Goal: Transaction & Acquisition: Book appointment/travel/reservation

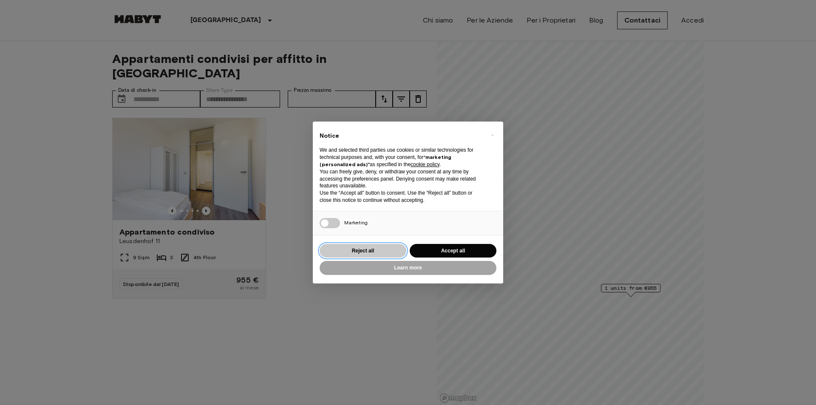
click at [352, 244] on button "Reject all" at bounding box center [363, 251] width 87 height 14
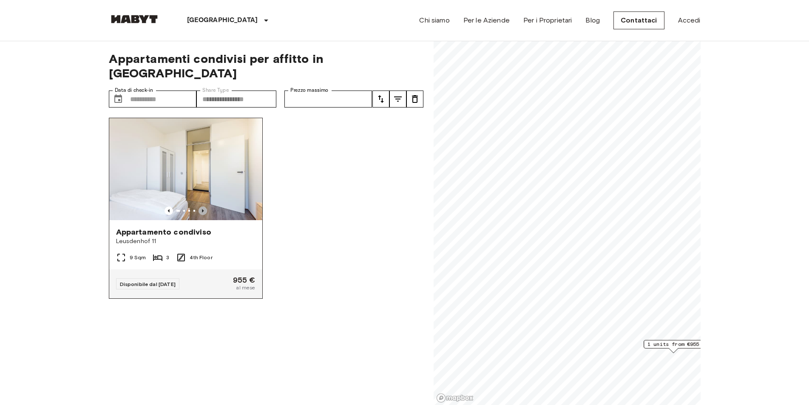
click at [203, 207] on icon "Previous image" at bounding box center [202, 211] width 8 height 8
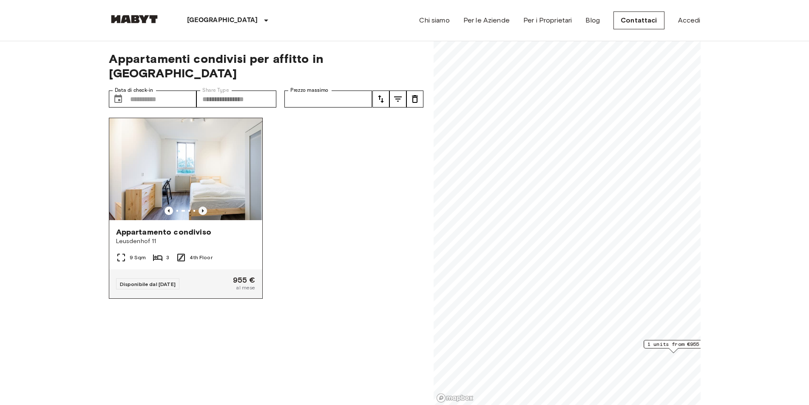
click at [203, 207] on icon "Previous image" at bounding box center [202, 211] width 8 height 8
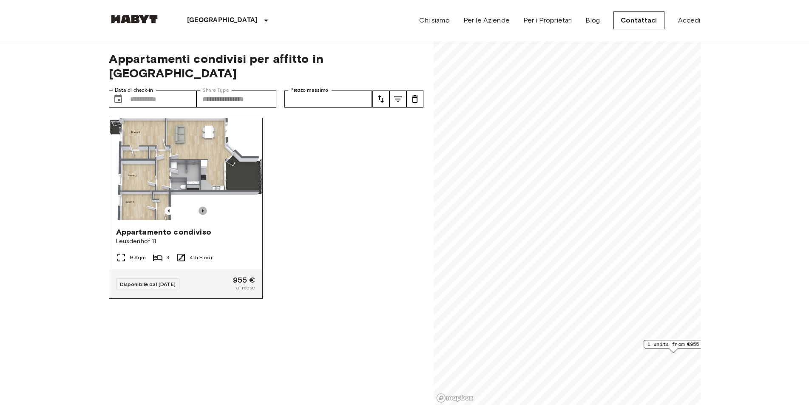
click at [203, 207] on icon "Previous image" at bounding box center [202, 211] width 8 height 8
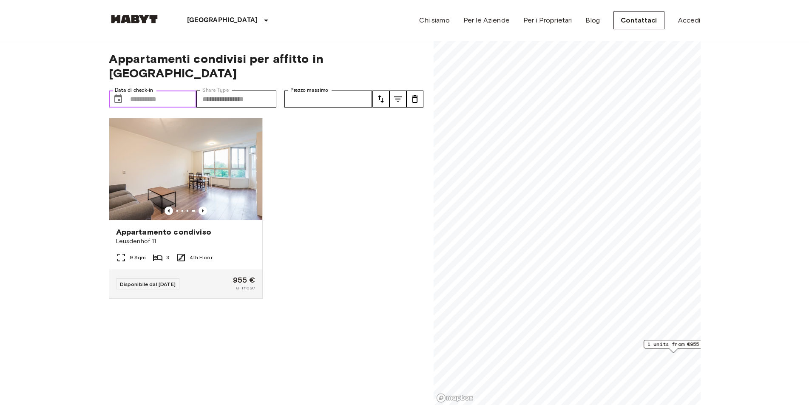
click at [166, 91] on input "Data di check-in" at bounding box center [163, 99] width 67 height 17
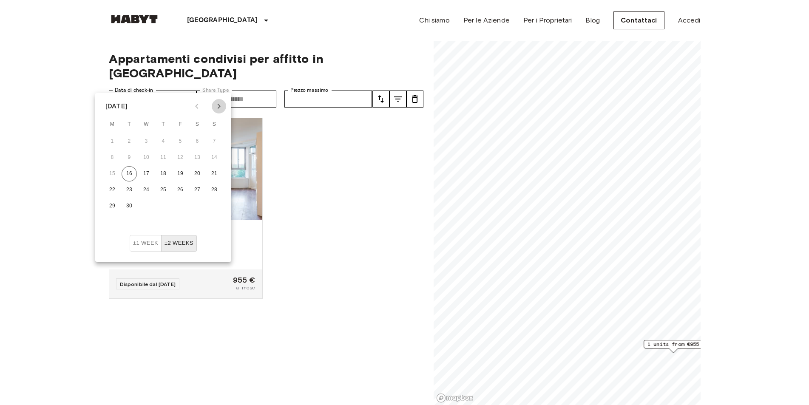
click at [220, 107] on icon "Next month" at bounding box center [219, 106] width 3 height 5
click at [118, 175] on button "13" at bounding box center [112, 173] width 15 height 15
type input "**********"
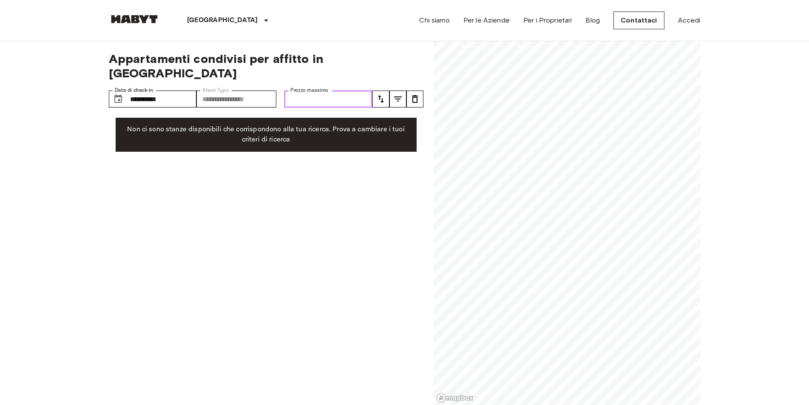
click at [291, 91] on input "Prezzo massimo" at bounding box center [328, 99] width 88 height 17
click at [344, 91] on input "Prezzo massimo" at bounding box center [328, 99] width 88 height 17
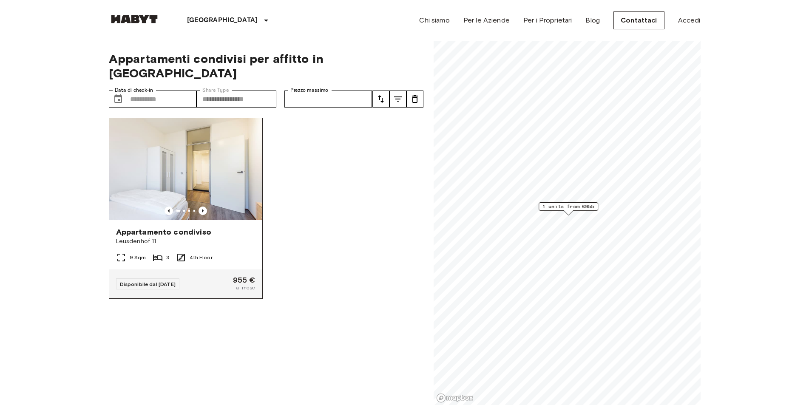
click at [212, 147] on img at bounding box center [185, 169] width 153 height 102
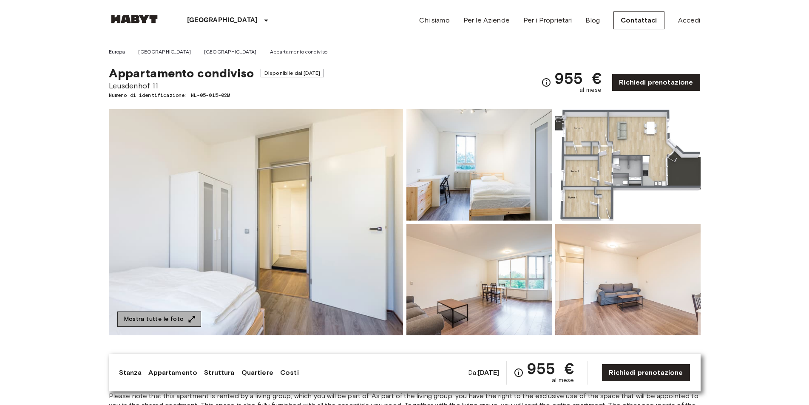
click at [177, 312] on button "Mostra tutte le foto" at bounding box center [159, 319] width 84 height 16
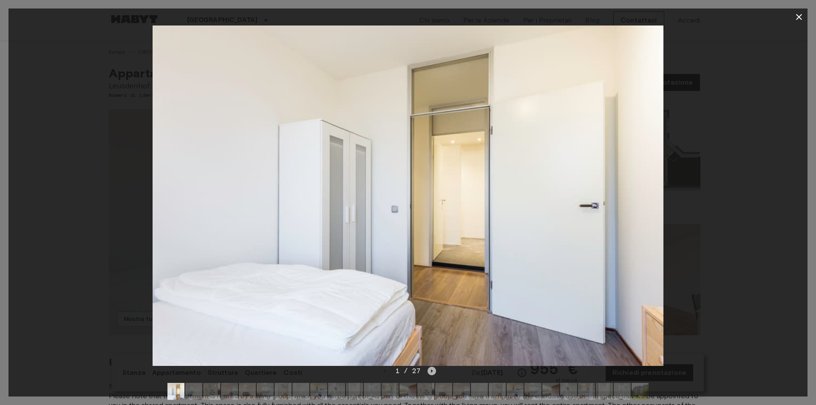
click at [430, 372] on icon "Next image" at bounding box center [431, 371] width 8 height 8
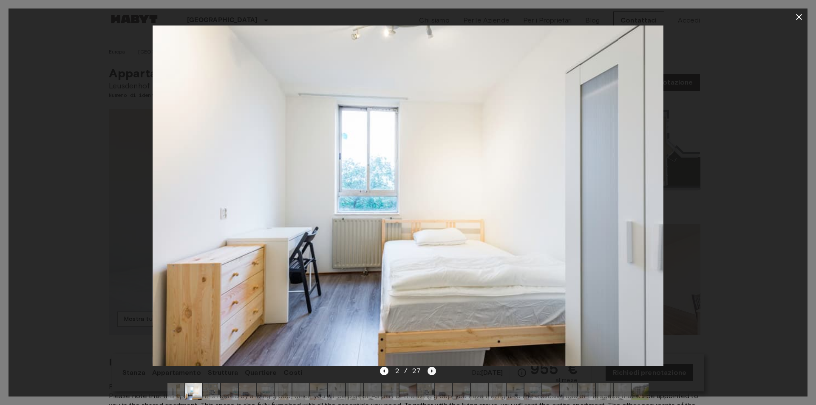
click at [431, 371] on icon "Next image" at bounding box center [432, 370] width 2 height 3
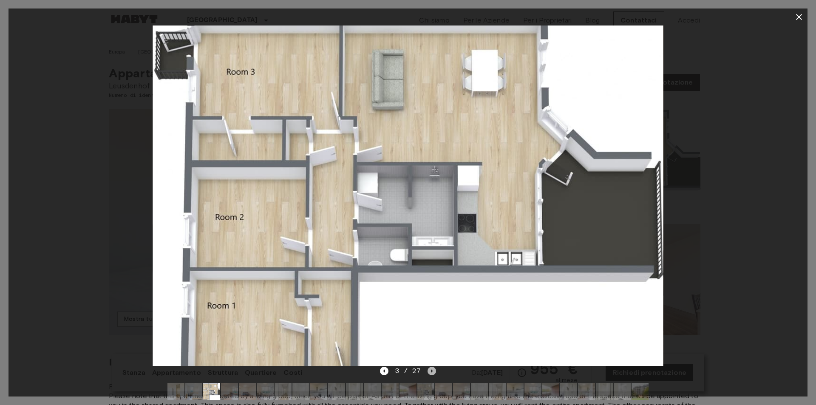
click at [431, 371] on icon "Next image" at bounding box center [432, 370] width 2 height 3
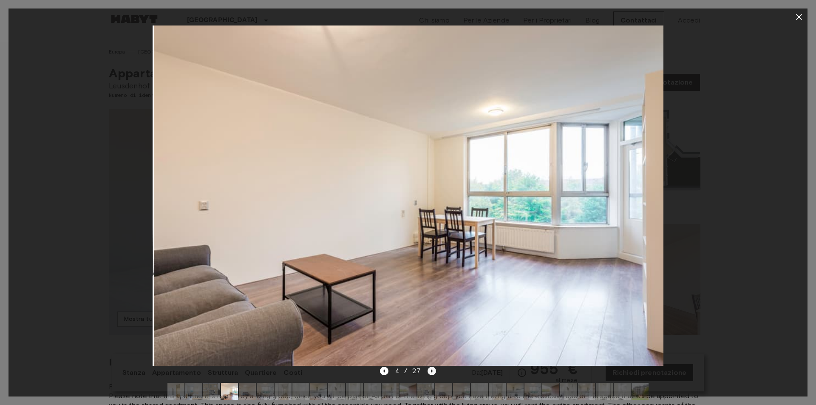
click at [431, 371] on icon "Next image" at bounding box center [432, 370] width 2 height 3
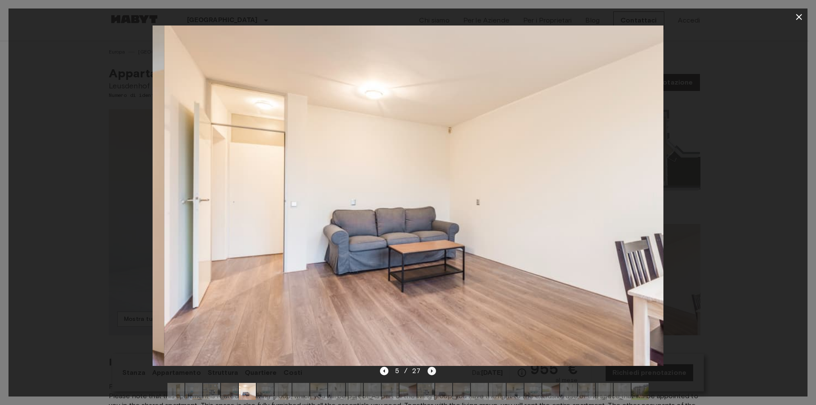
click at [431, 371] on icon "Next image" at bounding box center [432, 370] width 2 height 3
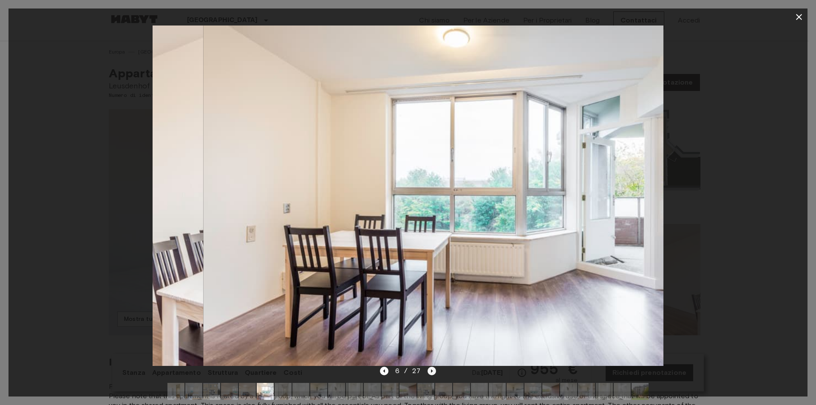
click at [431, 371] on icon "Next image" at bounding box center [432, 370] width 2 height 3
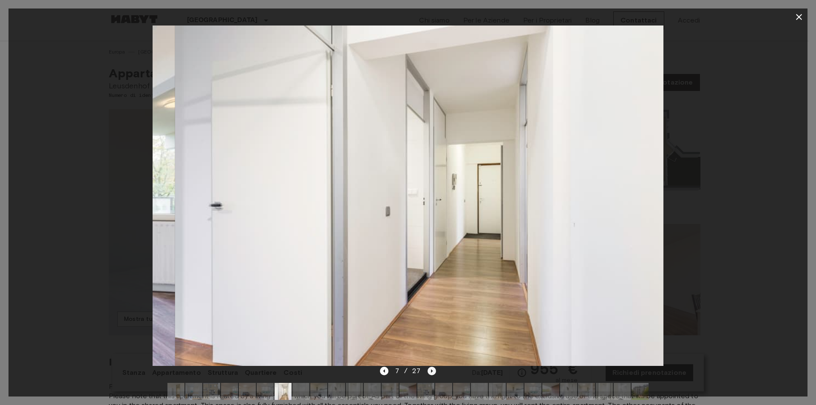
click at [431, 371] on icon "Next image" at bounding box center [432, 370] width 2 height 3
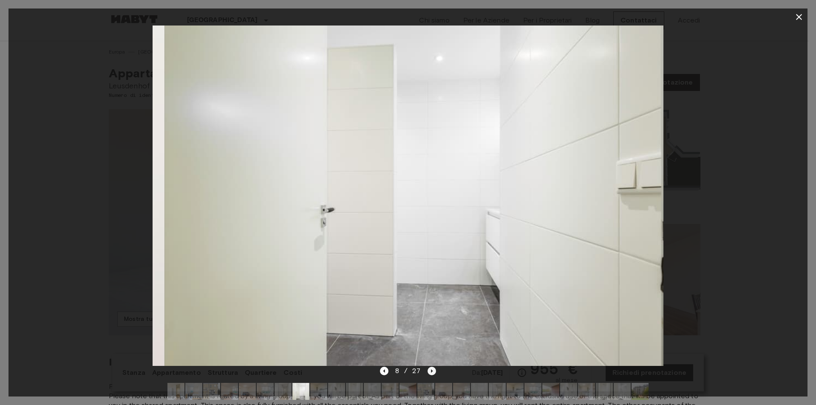
click at [431, 371] on icon "Next image" at bounding box center [432, 370] width 2 height 3
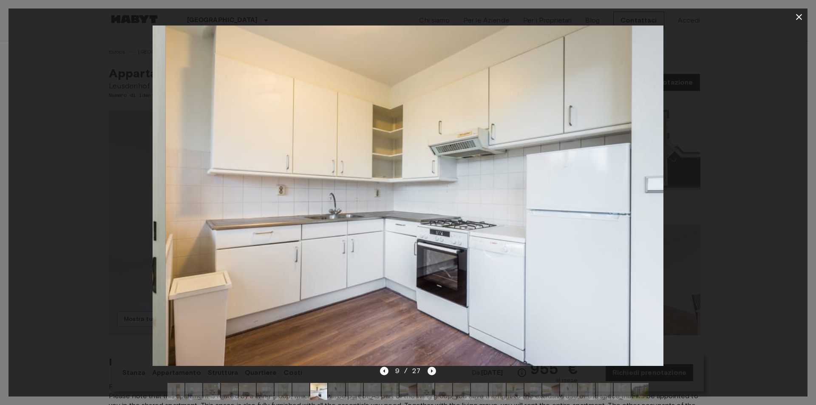
click at [431, 371] on icon "Next image" at bounding box center [432, 370] width 2 height 3
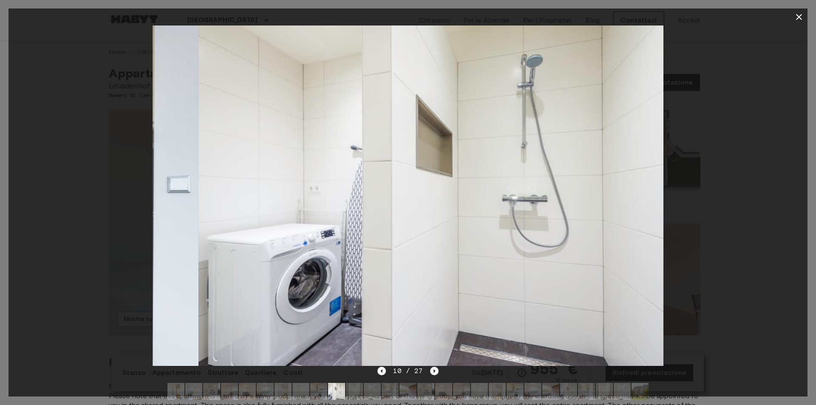
click at [431, 371] on icon "Next image" at bounding box center [434, 371] width 8 height 8
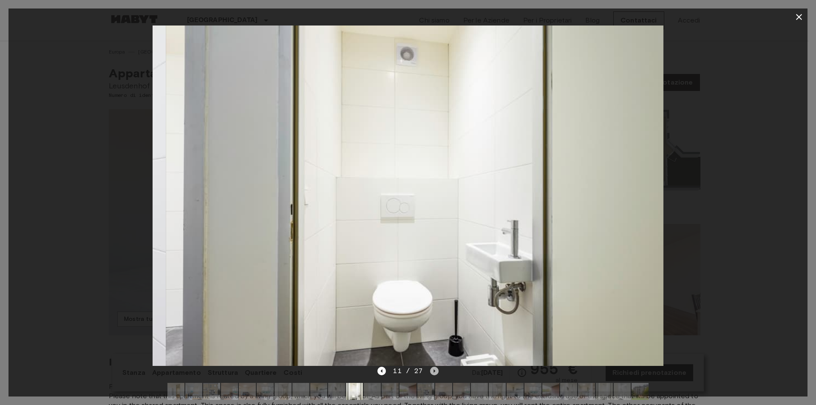
click at [431, 371] on icon "Next image" at bounding box center [434, 371] width 8 height 8
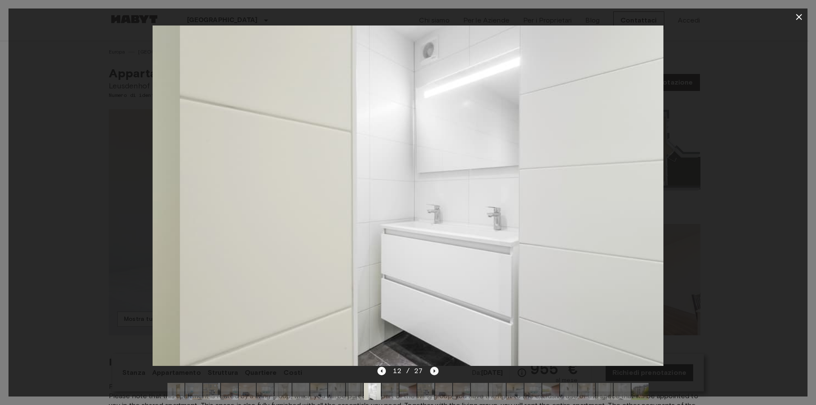
click at [431, 371] on icon "Next image" at bounding box center [434, 371] width 8 height 8
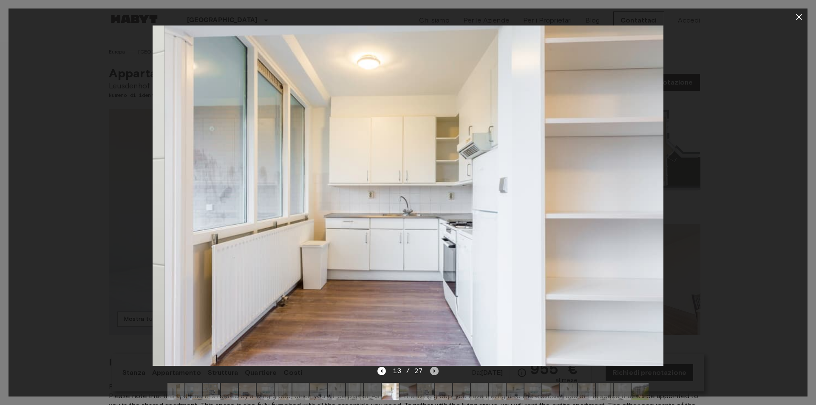
click at [431, 371] on icon "Next image" at bounding box center [434, 371] width 8 height 8
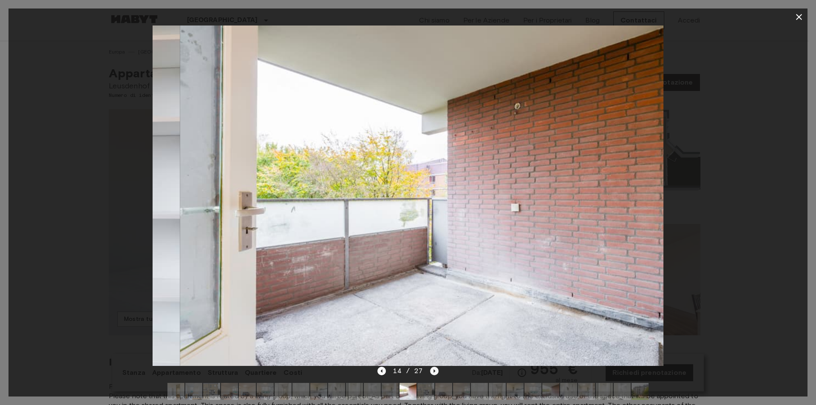
click at [431, 371] on icon "Next image" at bounding box center [434, 371] width 8 height 8
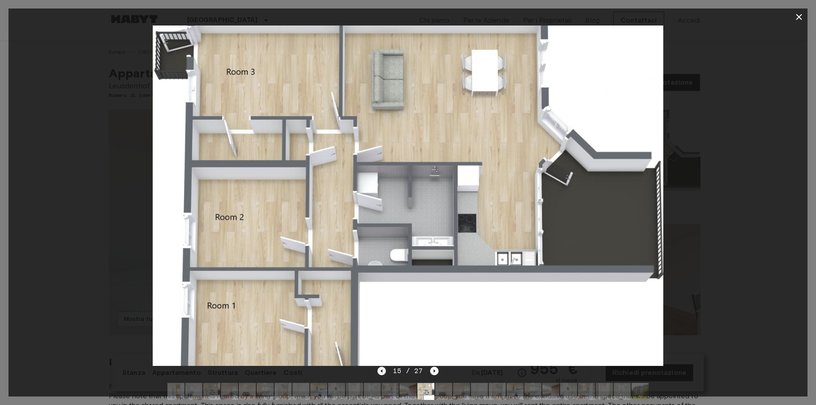
click at [385, 370] on icon "Previous image" at bounding box center [381, 371] width 8 height 8
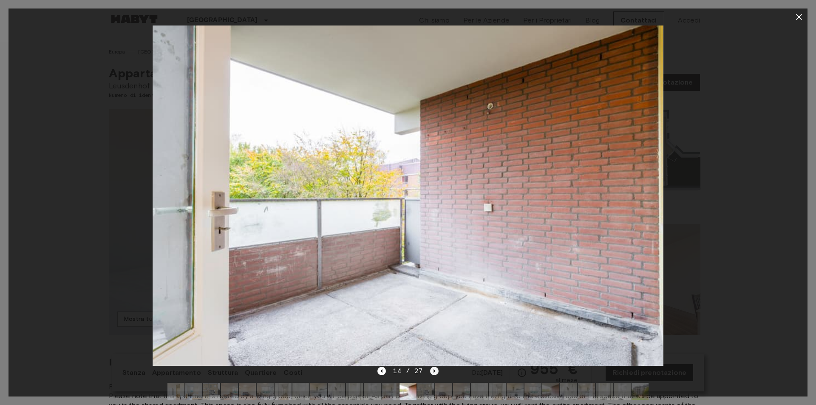
click at [433, 371] on icon "Next image" at bounding box center [434, 370] width 2 height 3
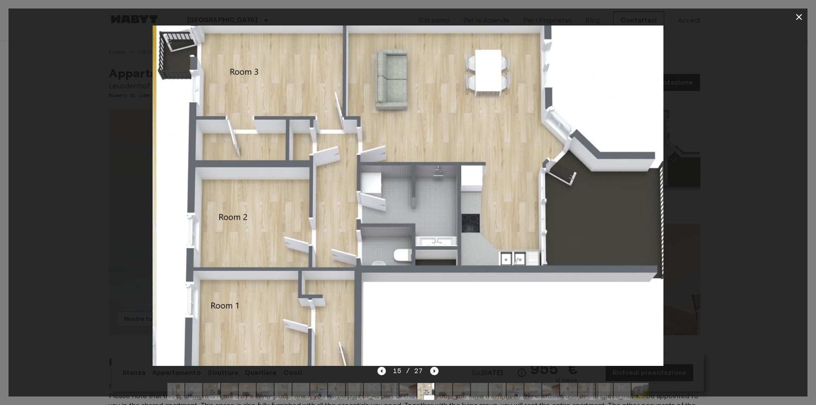
click at [433, 371] on icon "Next image" at bounding box center [434, 370] width 2 height 3
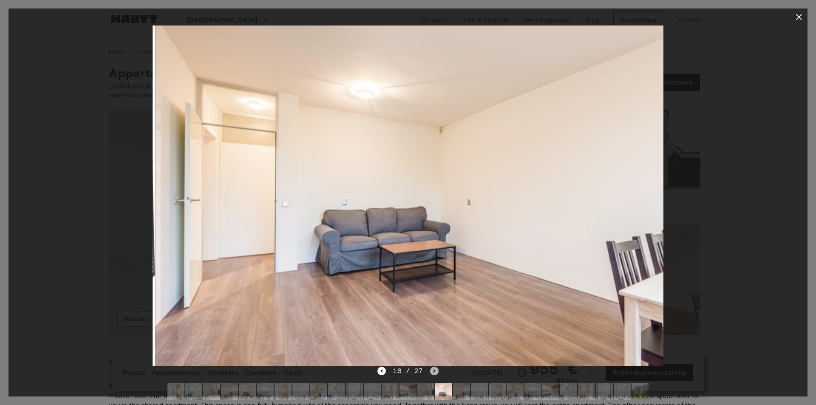
click at [433, 371] on icon "Next image" at bounding box center [434, 370] width 2 height 3
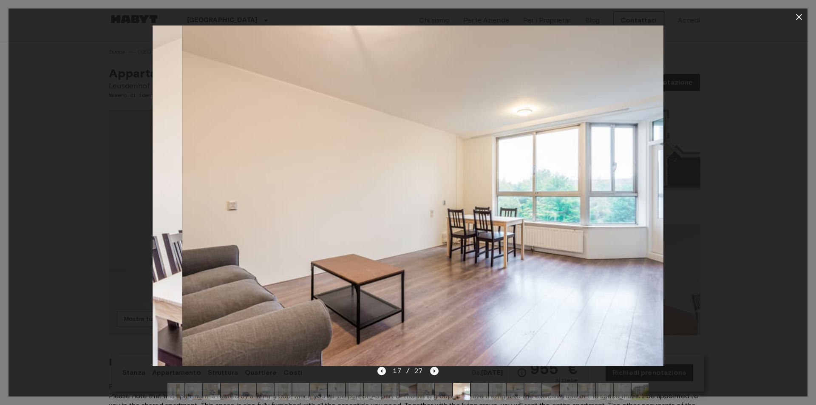
click at [433, 371] on icon "Next image" at bounding box center [434, 370] width 2 height 3
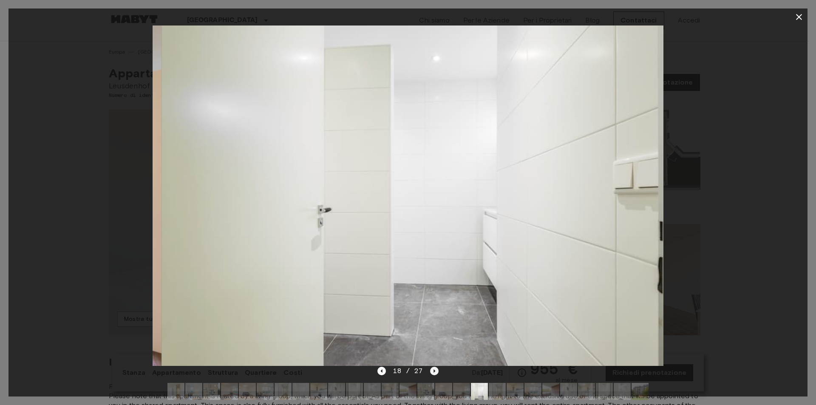
click at [433, 371] on icon "Next image" at bounding box center [434, 370] width 2 height 3
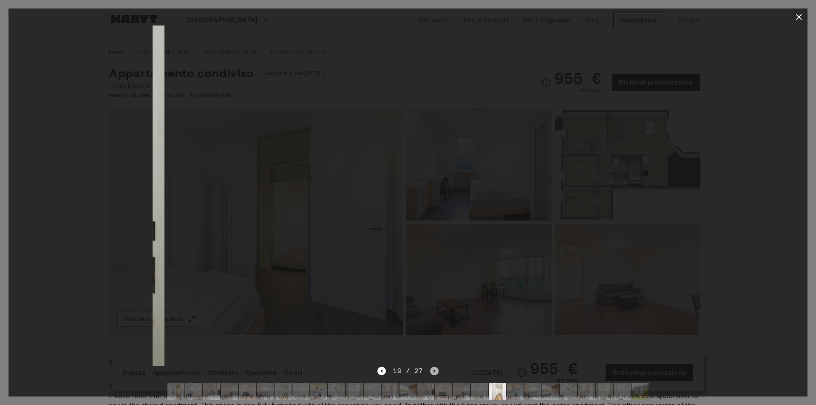
click at [433, 371] on icon "Next image" at bounding box center [434, 370] width 2 height 3
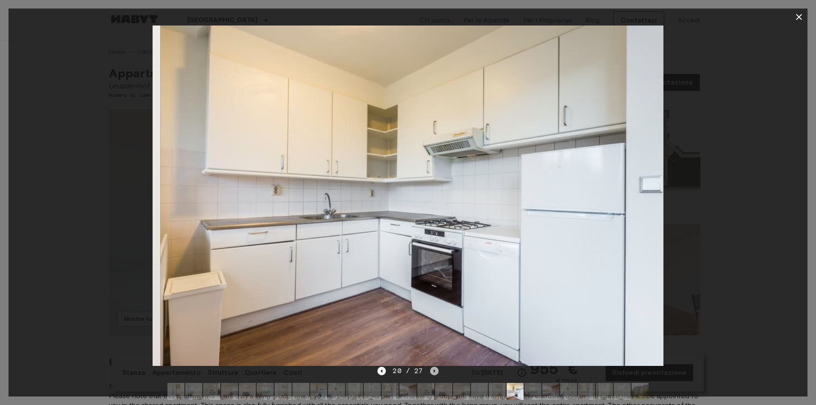
click at [433, 371] on icon "Next image" at bounding box center [434, 370] width 2 height 3
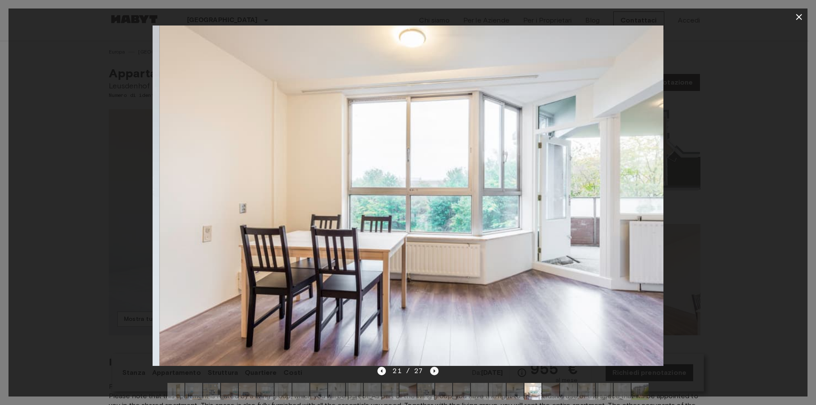
click at [433, 371] on icon "Next image" at bounding box center [434, 370] width 2 height 3
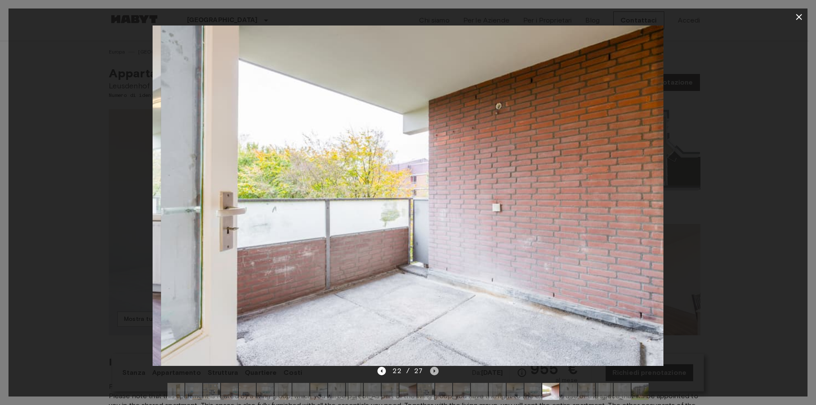
click at [433, 371] on icon "Next image" at bounding box center [434, 370] width 2 height 3
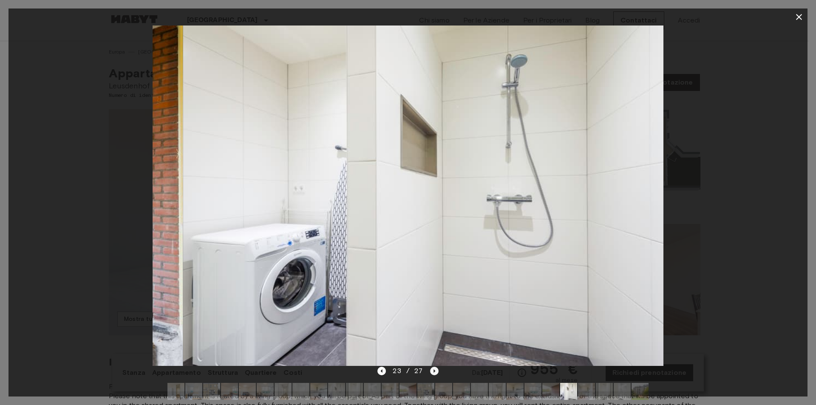
click at [433, 371] on icon "Next image" at bounding box center [434, 370] width 2 height 3
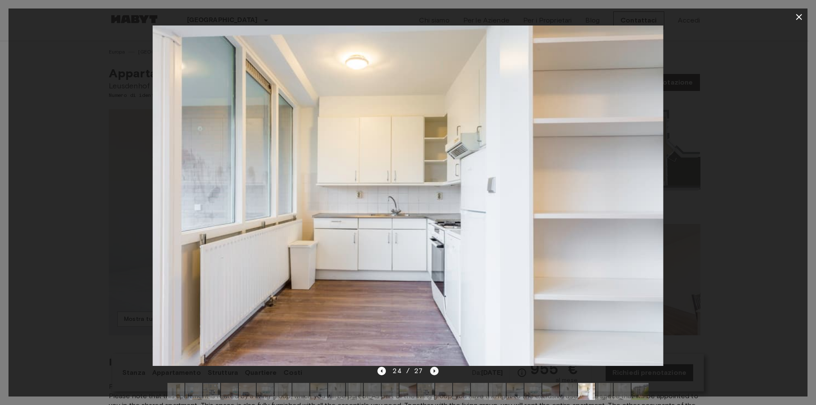
click at [433, 371] on icon "Next image" at bounding box center [434, 370] width 2 height 3
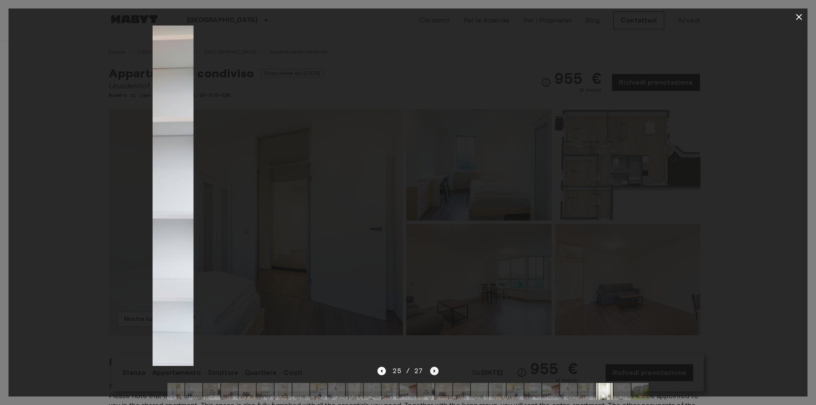
click at [433, 371] on icon "Next image" at bounding box center [434, 370] width 2 height 3
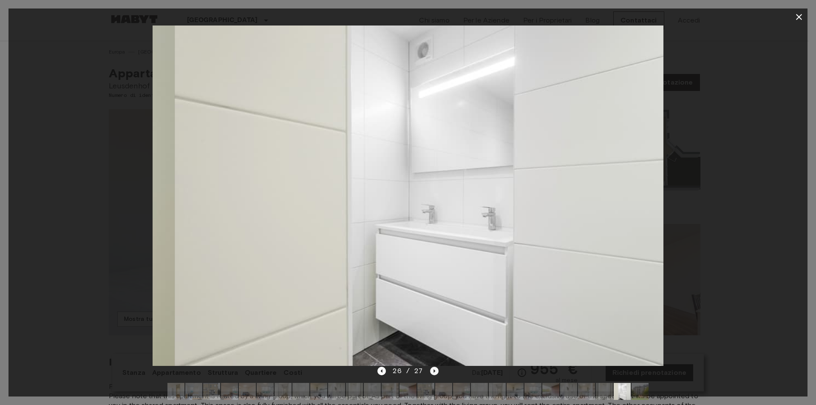
click at [433, 371] on icon "Next image" at bounding box center [434, 370] width 2 height 3
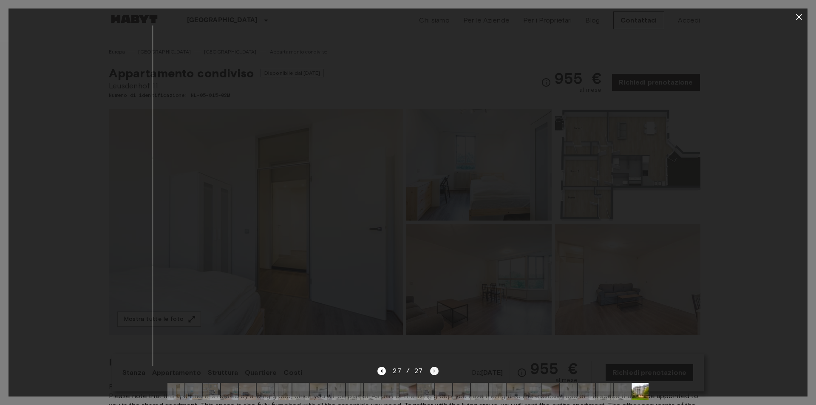
click at [433, 371] on div "27 / 27" at bounding box center [407, 371] width 61 height 10
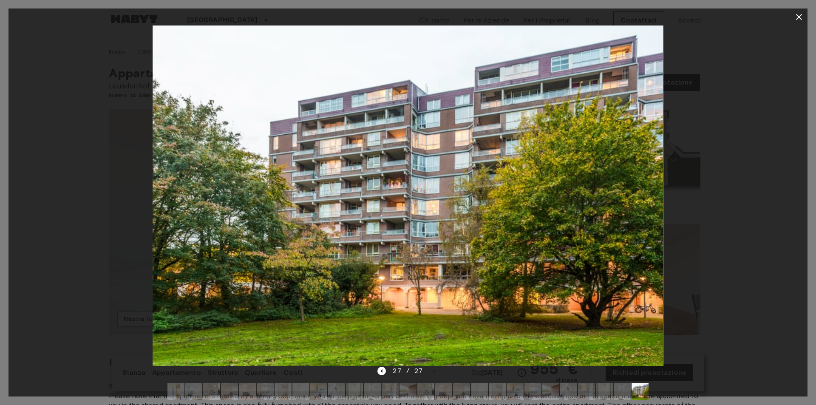
click at [798, 15] on icon "button" at bounding box center [799, 17] width 10 height 10
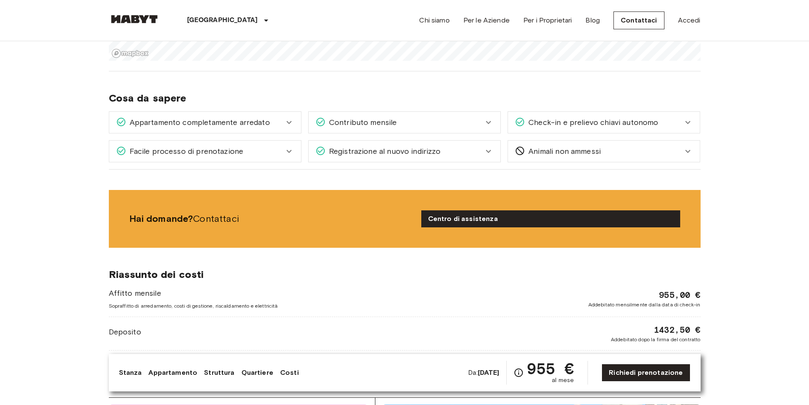
scroll to position [552, 0]
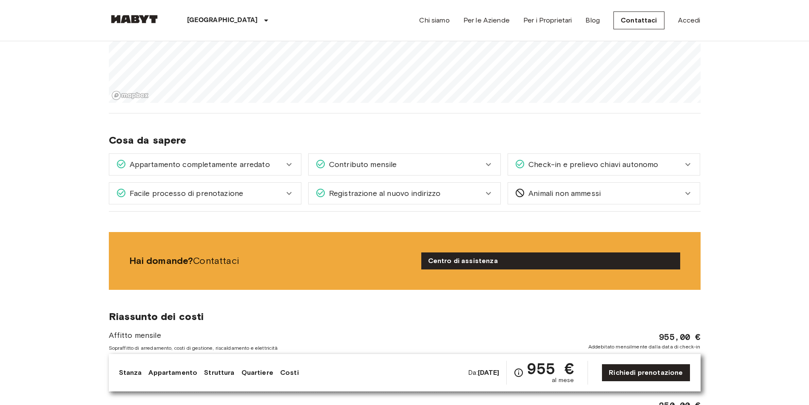
click at [636, 169] on span "Check-in e prelievo chiavi autonomo" at bounding box center [591, 164] width 133 height 11
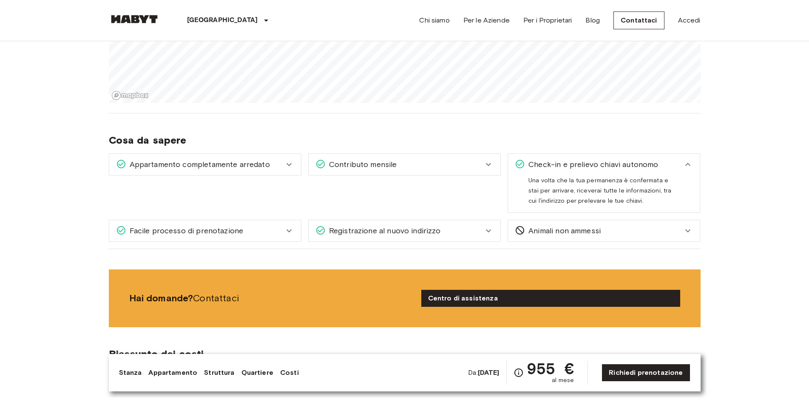
click at [664, 162] on div "Check-in e prelievo chiavi autonomo" at bounding box center [599, 164] width 168 height 11
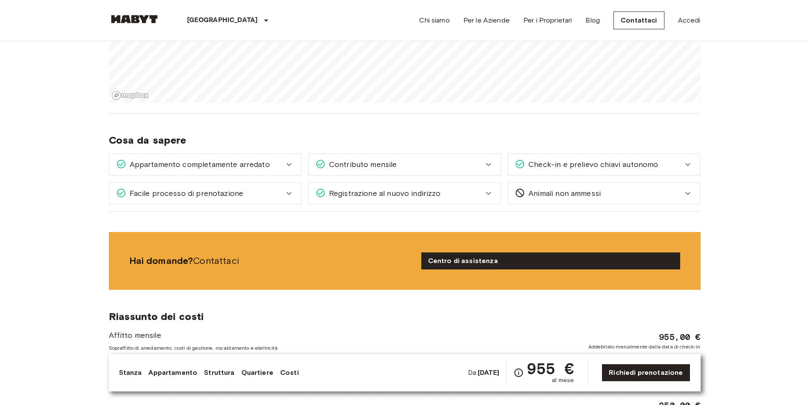
click at [234, 195] on span "Facile processo di prenotazione" at bounding box center [184, 193] width 117 height 11
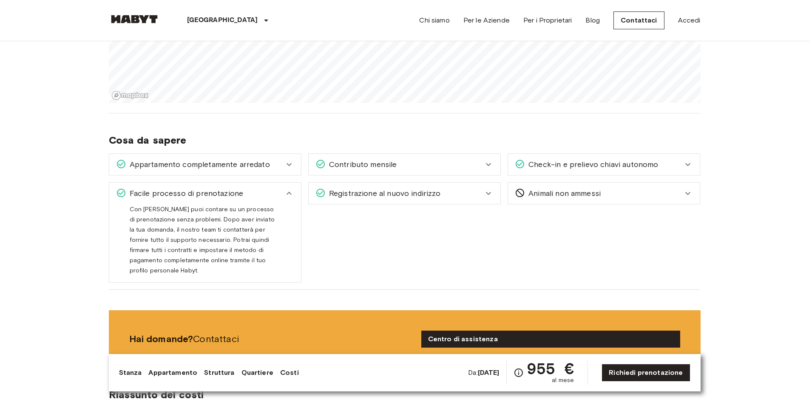
click at [272, 195] on div "Facile processo di prenotazione" at bounding box center [200, 193] width 168 height 11
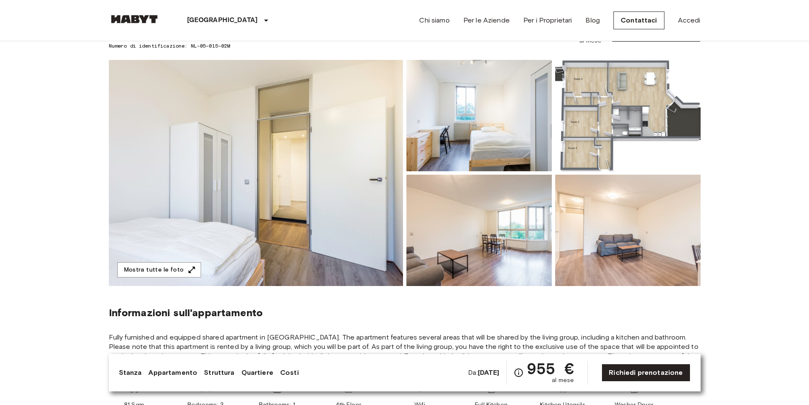
scroll to position [0, 0]
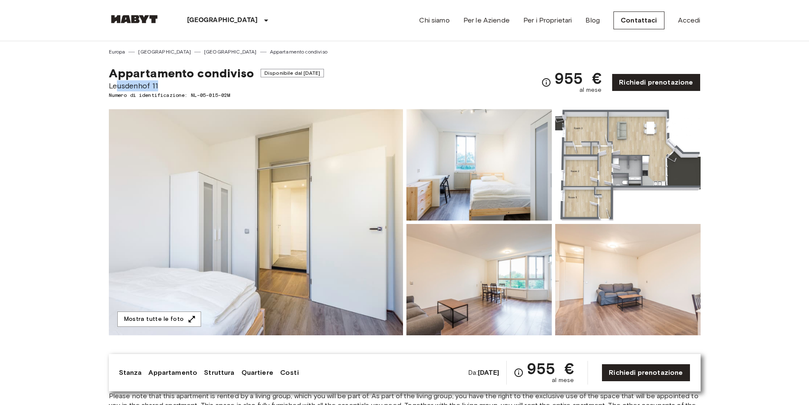
drag, startPoint x: 160, startPoint y: 80, endPoint x: 116, endPoint y: 81, distance: 44.2
click at [116, 81] on span "Leusdenhof 11" at bounding box center [216, 85] width 215 height 11
click at [224, 81] on span "Leusdenhof 11" at bounding box center [216, 85] width 215 height 11
drag, startPoint x: 176, startPoint y: 82, endPoint x: 105, endPoint y: 86, distance: 71.9
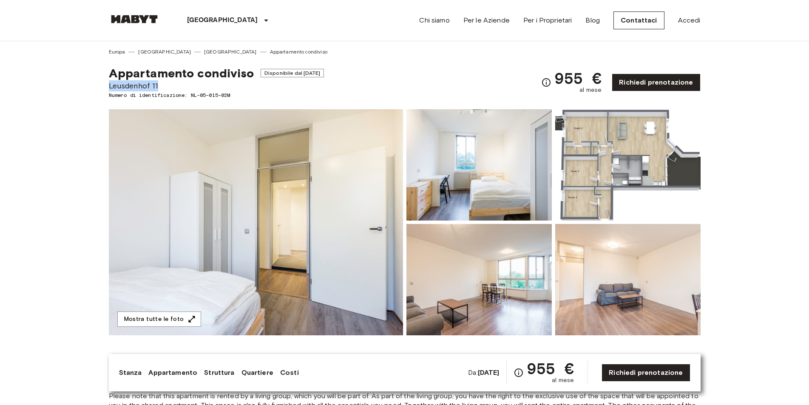
copy span "Leusdenhof 11"
click at [654, 85] on link "Richiedi prenotazione" at bounding box center [655, 83] width 88 height 18
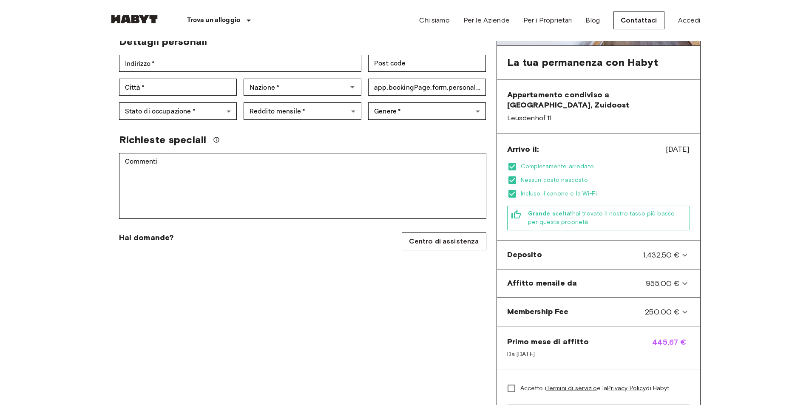
scroll to position [170, 0]
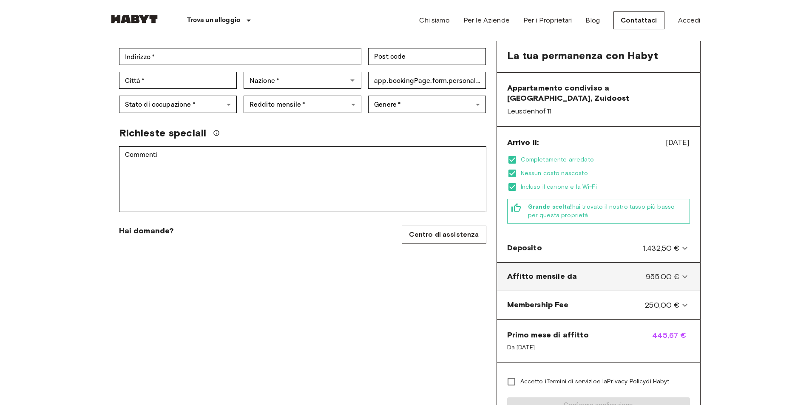
click at [679, 272] on icon at bounding box center [684, 277] width 10 height 10
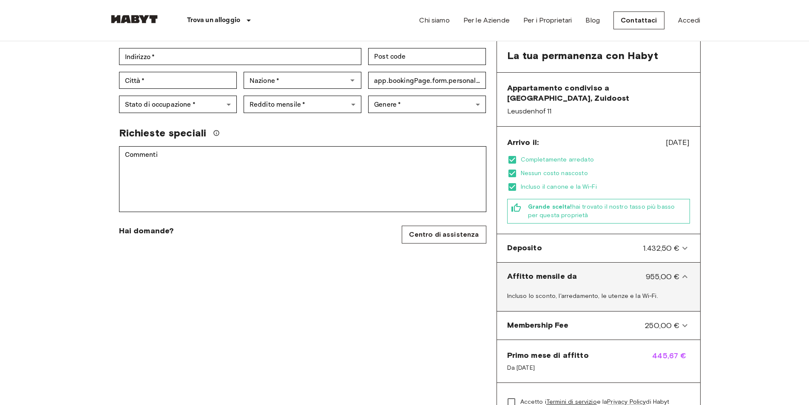
click at [685, 275] on icon at bounding box center [684, 276] width 5 height 3
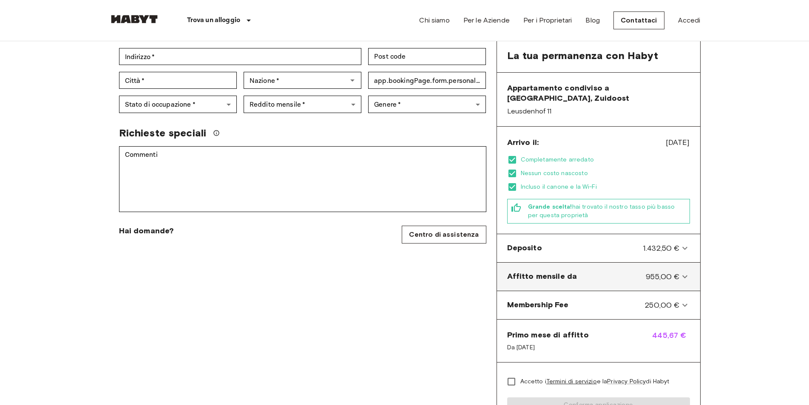
click at [685, 275] on icon at bounding box center [684, 276] width 5 height 3
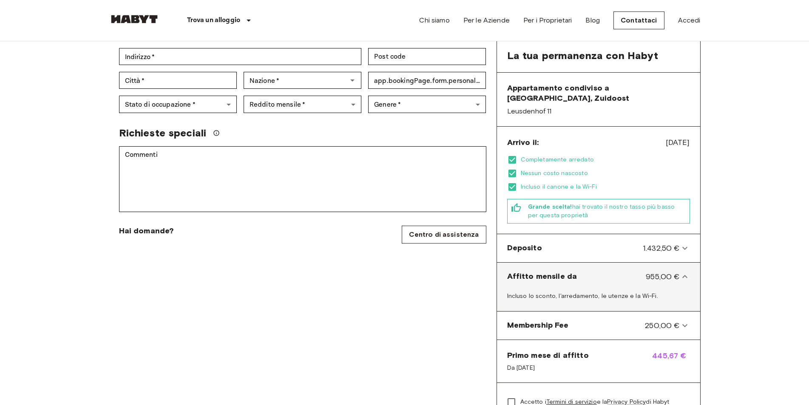
click at [685, 275] on icon at bounding box center [684, 276] width 5 height 3
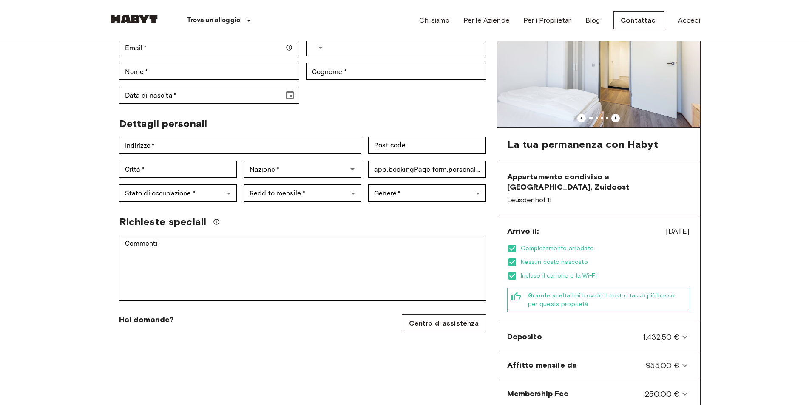
scroll to position [0, 0]
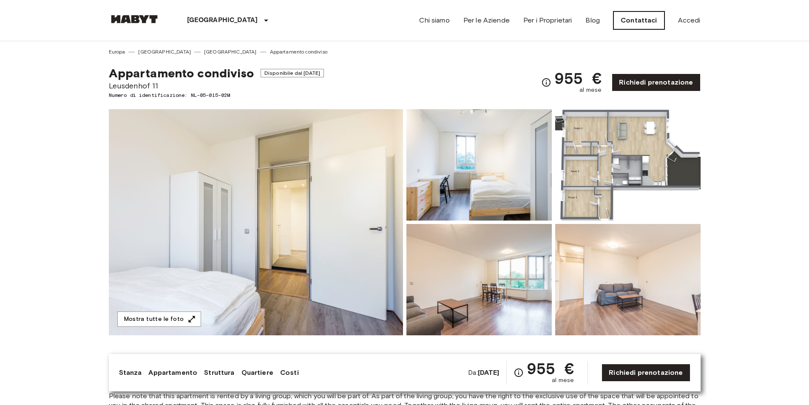
click at [646, 22] on link "Contattaci" at bounding box center [638, 20] width 51 height 18
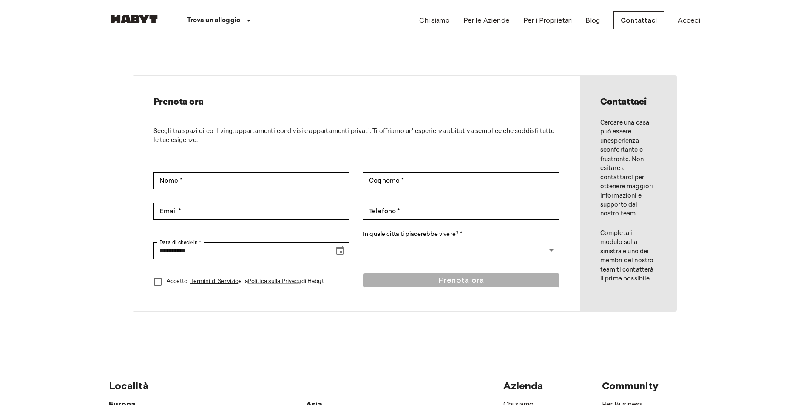
click at [271, 171] on div "**********" at bounding box center [356, 193] width 447 height 235
click at [269, 182] on input "Nome *" at bounding box center [251, 180] width 196 height 17
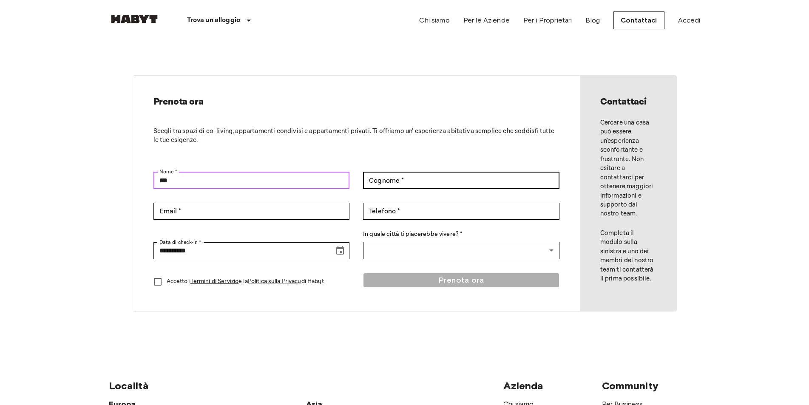
type input "***"
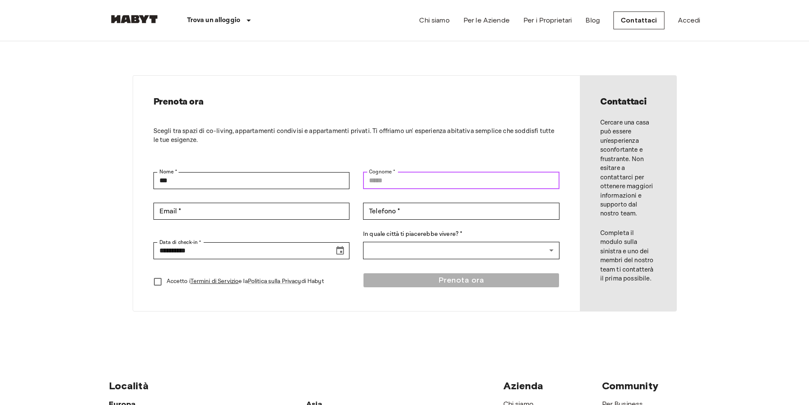
click at [477, 178] on input "Cognome *" at bounding box center [461, 180] width 196 height 17
type input "*********"
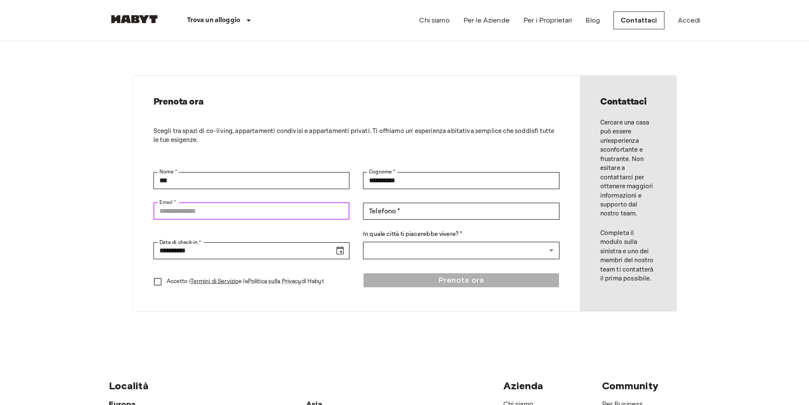
click at [277, 210] on input "Email *" at bounding box center [251, 211] width 196 height 17
type input "**********"
click at [400, 208] on input "Telefono *" at bounding box center [461, 211] width 196 height 17
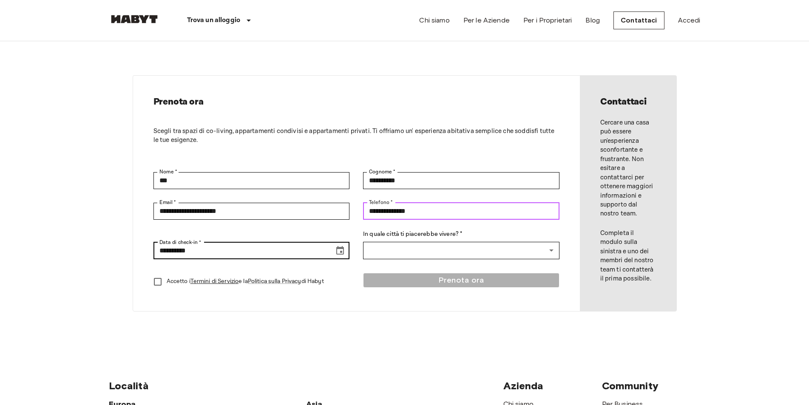
type input "**********"
click at [305, 246] on input "**********" at bounding box center [240, 250] width 175 height 17
click at [341, 249] on icon "Choose date, selected date is Sep 17, 2025" at bounding box center [340, 250] width 8 height 8
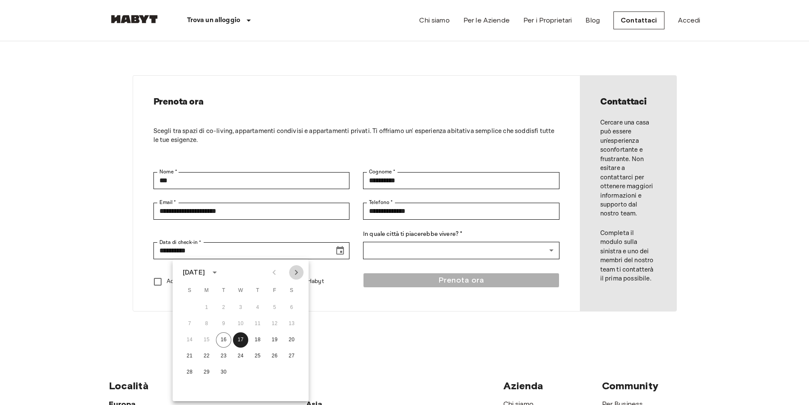
click at [297, 275] on icon "Next month" at bounding box center [296, 272] width 10 height 10
click at [207, 340] on button "13" at bounding box center [206, 339] width 15 height 15
type input "**********"
click at [177, 283] on p "Accetto i Termini di Servizio e la Politica sulla Privacy di Habyt" at bounding box center [245, 281] width 157 height 9
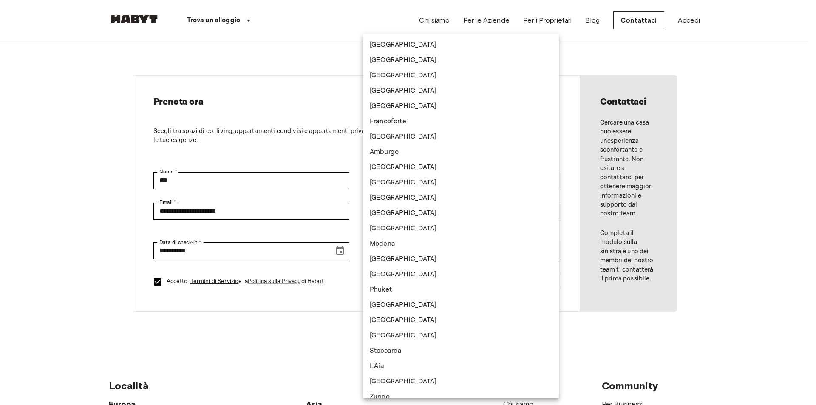
click at [426, 252] on body "**********" at bounding box center [408, 364] width 816 height 729
click at [391, 42] on li "[GEOGRAPHIC_DATA]" at bounding box center [461, 44] width 196 height 15
type input "*********"
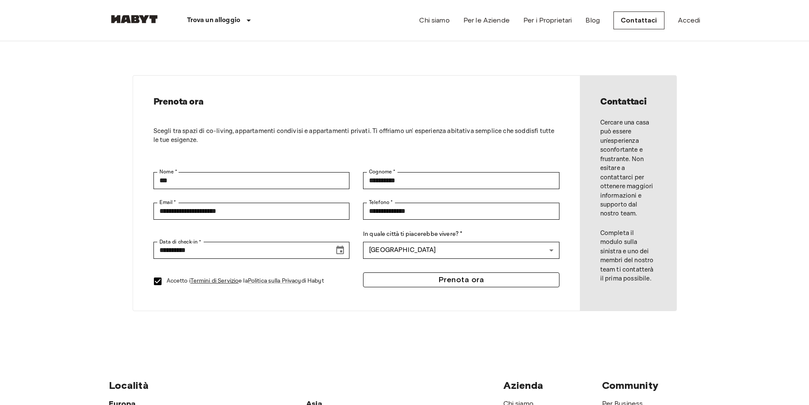
click at [452, 278] on button "Prenota ora" at bounding box center [461, 279] width 196 height 15
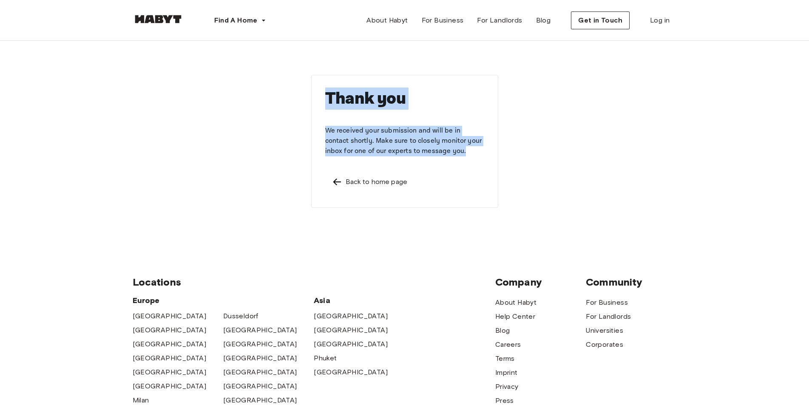
drag, startPoint x: 441, startPoint y: 153, endPoint x: 296, endPoint y: 98, distance: 155.1
click at [296, 98] on div "Thank you We received your submission and will be in contact shortly. Make sure…" at bounding box center [405, 141] width 544 height 201
click at [436, 184] on div "Back to home page" at bounding box center [404, 182] width 145 height 10
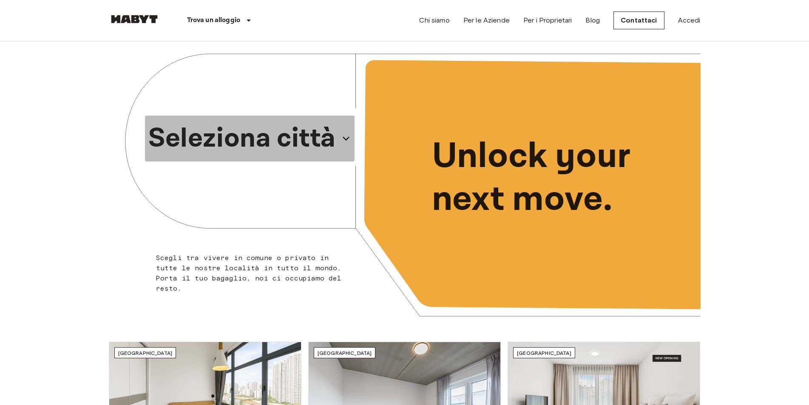
click at [312, 133] on p "Seleziona città" at bounding box center [241, 138] width 187 height 41
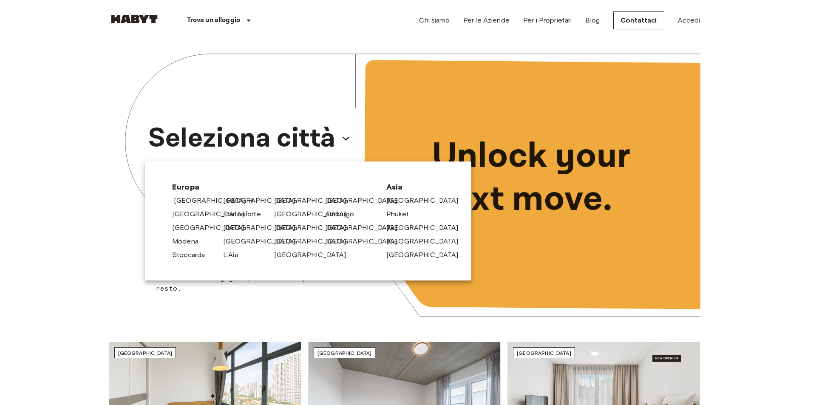
click at [195, 199] on link "[GEOGRAPHIC_DATA]" at bounding box center [214, 200] width 81 height 10
